Goal: Transaction & Acquisition: Obtain resource

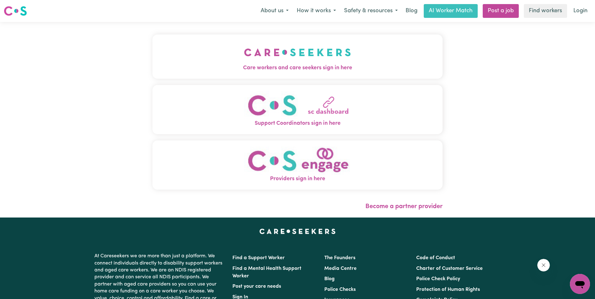
click at [277, 66] on span "Care workers and care seekers sign in here" at bounding box center [297, 68] width 290 height 8
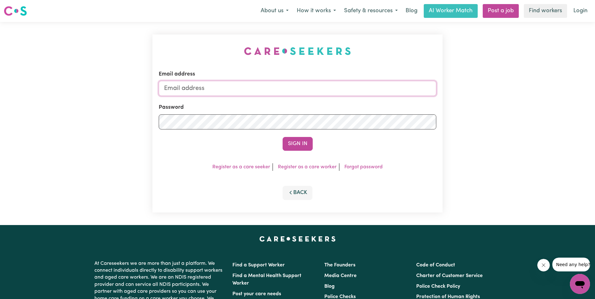
click at [297, 87] on input "Email address" at bounding box center [298, 88] width 278 height 15
click at [283, 137] on button "Sign In" at bounding box center [298, 144] width 30 height 14
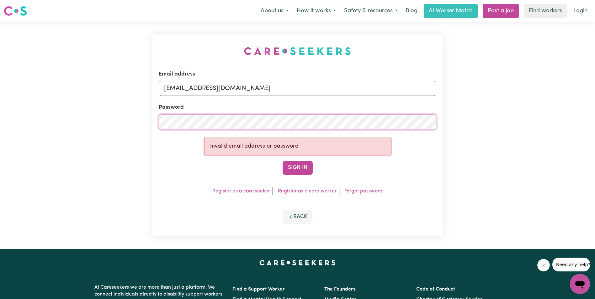
click at [283, 161] on button "Sign In" at bounding box center [298, 168] width 30 height 14
drag, startPoint x: 297, startPoint y: 87, endPoint x: 236, endPoint y: 89, distance: 61.2
click at [236, 89] on input "[EMAIL_ADDRESS][DOMAIN_NAME]" at bounding box center [298, 88] width 278 height 15
drag, startPoint x: 236, startPoint y: 89, endPoint x: 68, endPoint y: 87, distance: 168.2
click at [68, 87] on div "Email address [EMAIL_ADDRESS][DOMAIN_NAME] Password Invalid email address or pa…" at bounding box center [297, 135] width 595 height 227
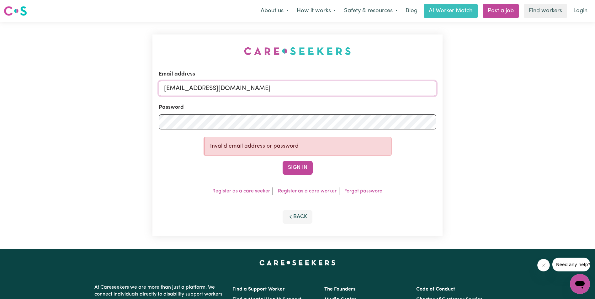
type input "[EMAIL_ADDRESS][DOMAIN_NAME]"
click at [283, 161] on button "Sign In" at bounding box center [298, 168] width 30 height 14
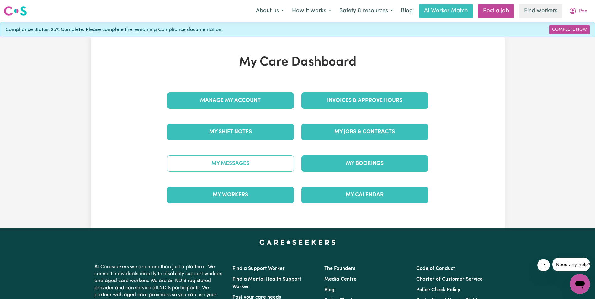
click at [262, 170] on link "My Messages" at bounding box center [230, 164] width 127 height 16
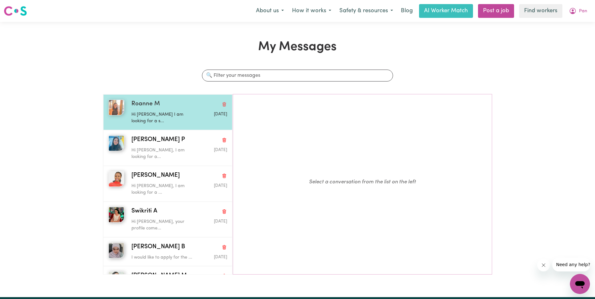
click at [113, 113] on img "button" at bounding box center [117, 108] width 16 height 16
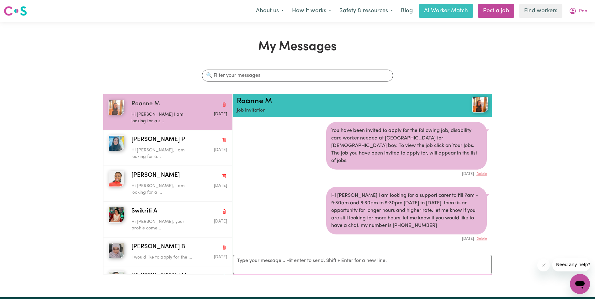
scroll to position [4, 0]
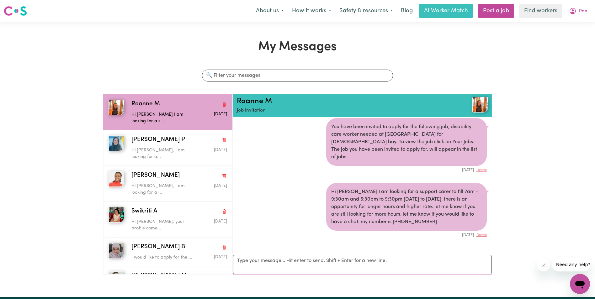
click at [478, 104] on img at bounding box center [481, 105] width 16 height 16
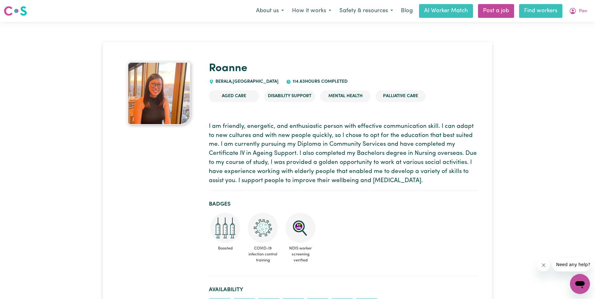
click at [533, 11] on link "Find workers" at bounding box center [540, 11] width 43 height 14
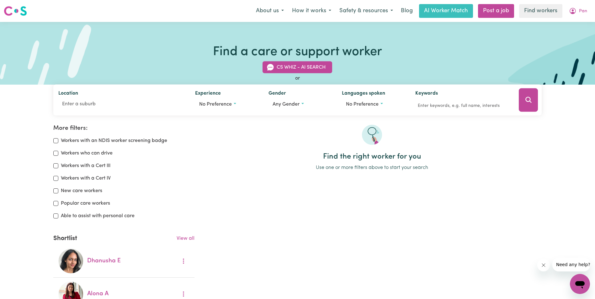
click at [125, 218] on label "Able to assist with personal care" at bounding box center [98, 216] width 74 height 8
click at [58, 218] on input "Able to assist with personal care" at bounding box center [55, 216] width 5 height 5
checkbox input "true"
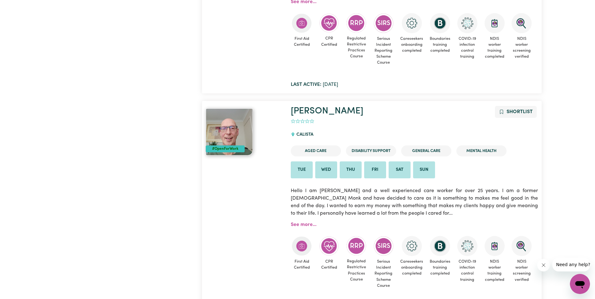
scroll to position [1360, 0]
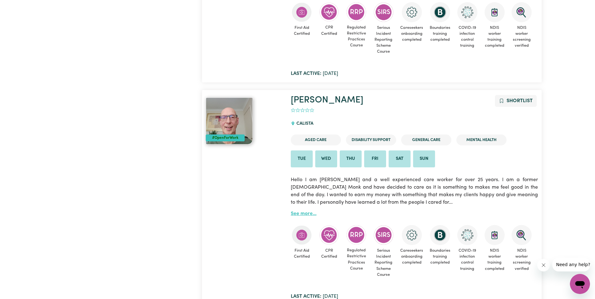
click at [308, 215] on link "See more..." at bounding box center [304, 213] width 26 height 5
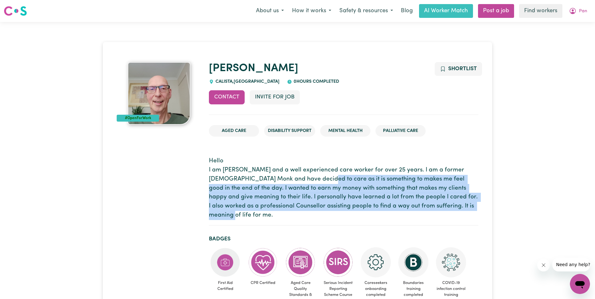
drag, startPoint x: 293, startPoint y: 177, endPoint x: 449, endPoint y: 209, distance: 159.8
click at [449, 209] on p "Hello I am [PERSON_NAME] and a well experienced care worker for over 25 years. …" at bounding box center [343, 188] width 269 height 63
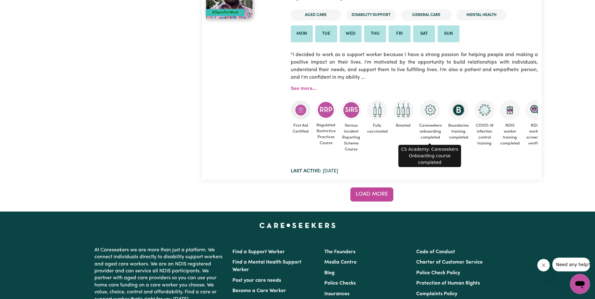
scroll to position [5596, 0]
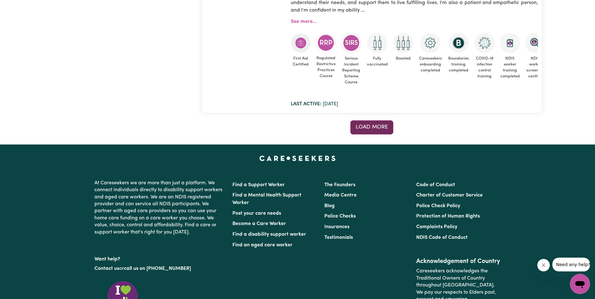
click at [377, 132] on button "Load more" at bounding box center [371, 127] width 43 height 14
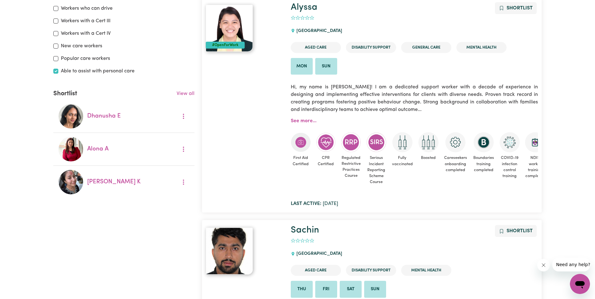
scroll to position [0, 0]
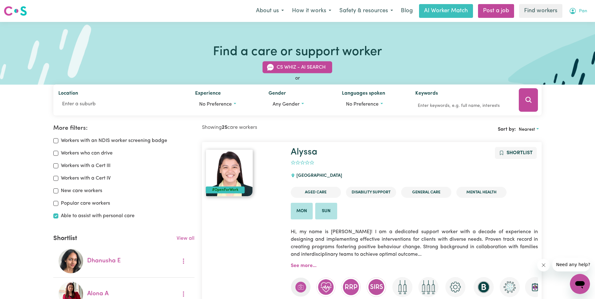
click at [580, 12] on span "Pan" at bounding box center [583, 11] width 8 height 7
click at [56, 216] on input "Able to assist with personal care" at bounding box center [55, 216] width 5 height 5
checkbox input "false"
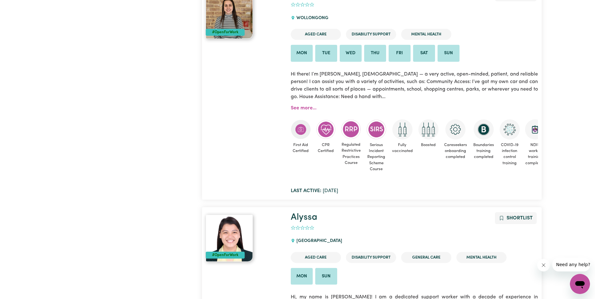
scroll to position [544, 0]
